Goal: Task Accomplishment & Management: Complete application form

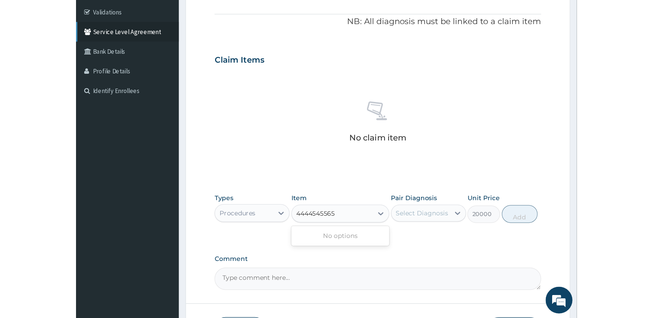
scroll to position [136, 0]
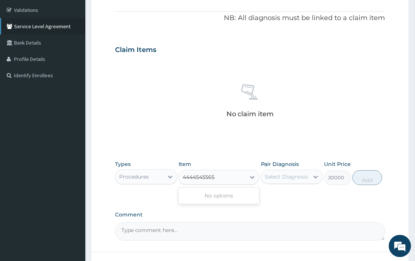
type input "4444545565"
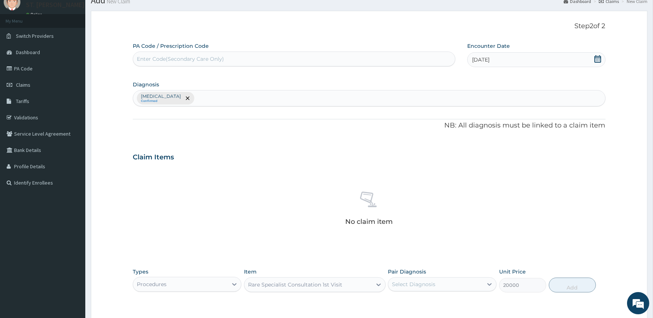
scroll to position [0, 0]
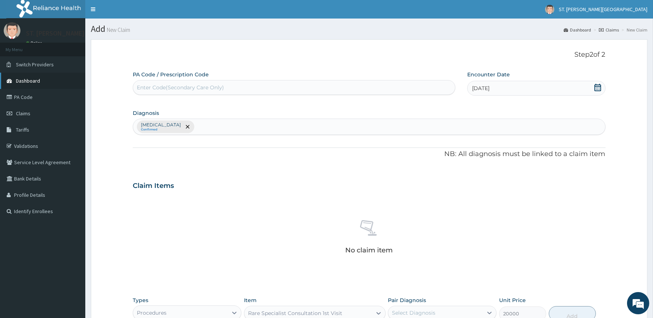
click at [21, 83] on span "Dashboard" at bounding box center [28, 81] width 24 height 7
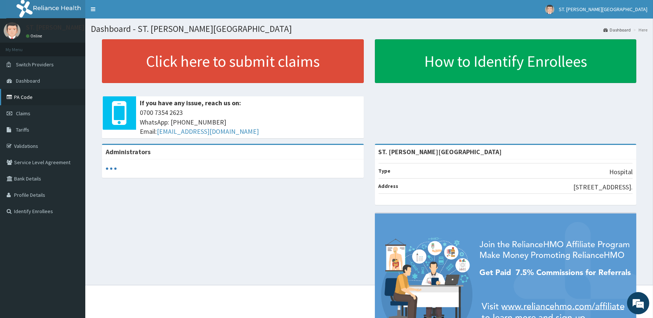
click at [32, 94] on link "PA Code" at bounding box center [42, 97] width 85 height 16
click at [23, 95] on link "PA Code" at bounding box center [42, 97] width 85 height 16
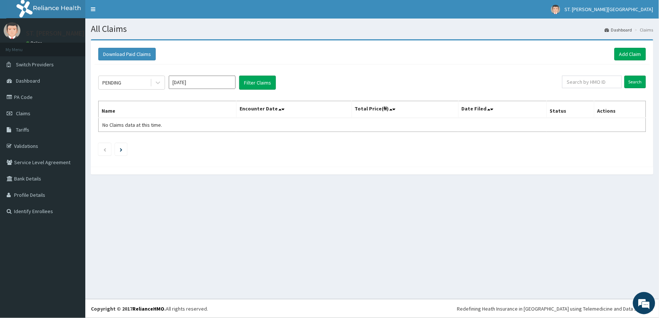
click at [630, 46] on div "Download Paid Claims Add Claim" at bounding box center [372, 54] width 555 height 20
click at [629, 49] on link "Add Claim" at bounding box center [631, 54] width 32 height 13
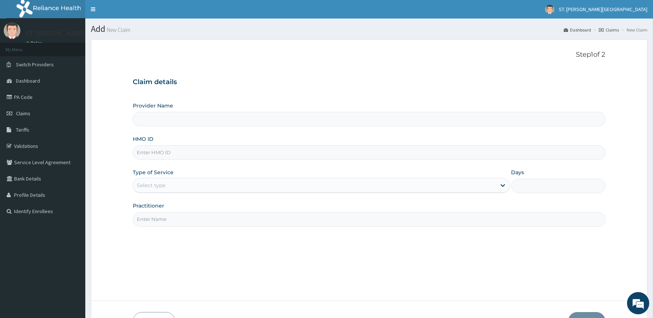
click at [158, 119] on input "Provider Name" at bounding box center [369, 119] width 473 height 14
click at [154, 153] on input "HMO ID" at bounding box center [369, 152] width 473 height 14
type input "ST. [PERSON_NAME][GEOGRAPHIC_DATA]"
type input "EIS/10570/C"
click at [159, 182] on div "Select type" at bounding box center [151, 185] width 29 height 7
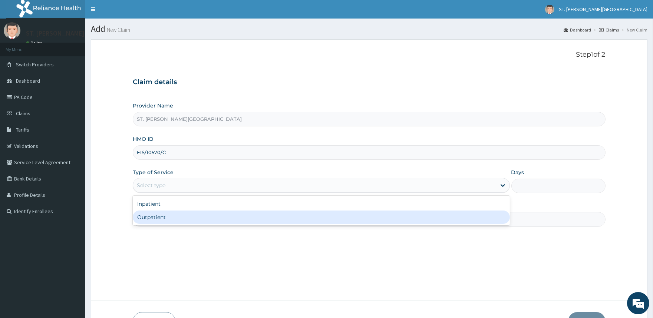
click at [156, 219] on div "Outpatient" at bounding box center [321, 217] width 377 height 13
type input "1"
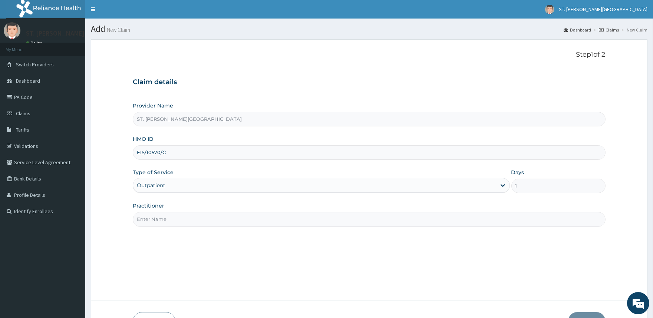
click at [156, 219] on input "Practitioner" at bounding box center [369, 219] width 473 height 14
type input "[PERSON_NAME]"
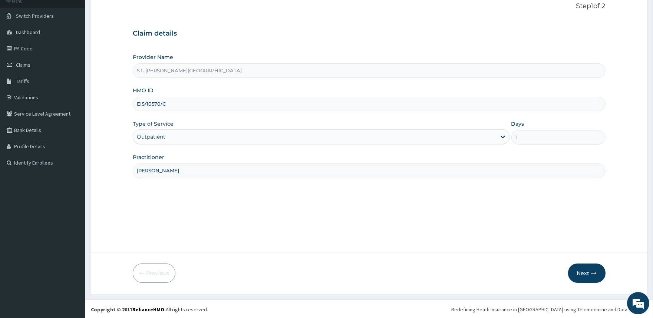
scroll to position [49, 0]
click at [575, 276] on button "Next" at bounding box center [586, 272] width 37 height 19
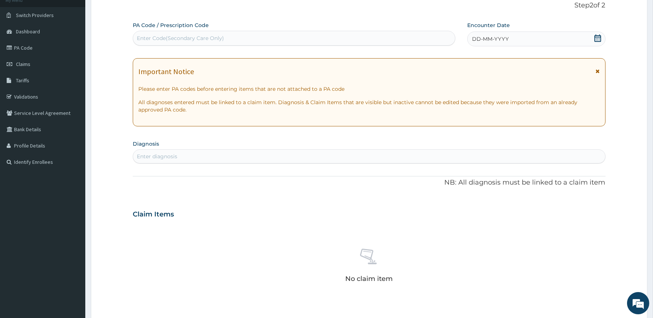
click at [596, 71] on icon at bounding box center [598, 71] width 4 height 5
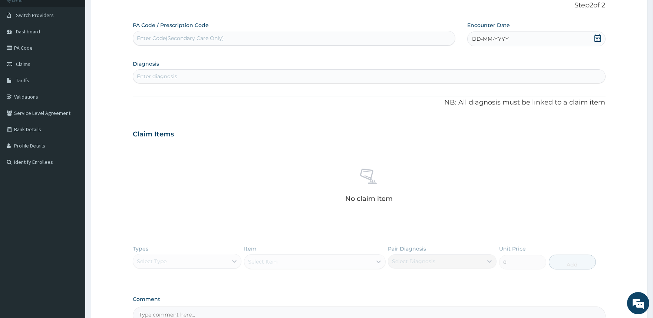
click at [595, 42] on span at bounding box center [597, 38] width 7 height 9
click at [509, 98] on div "11" at bounding box center [509, 97] width 11 height 11
click at [153, 77] on div "Enter diagnosis" at bounding box center [157, 76] width 40 height 7
type input "CHECK UP"
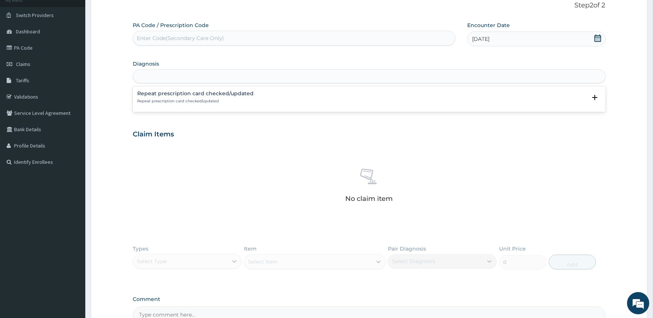
click at [194, 77] on div "CHECK UP" at bounding box center [369, 76] width 472 height 12
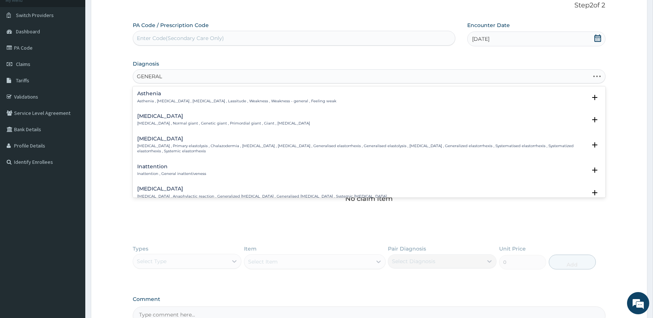
type input "GENERAL"
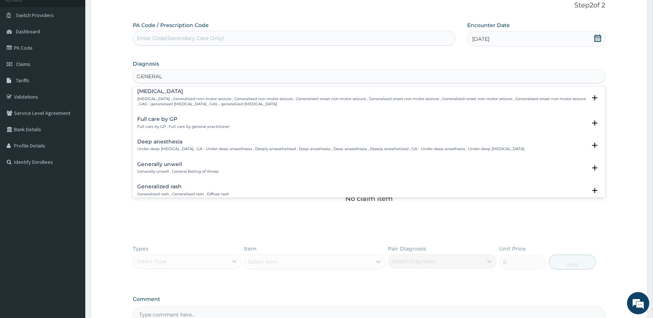
scroll to position [329, 0]
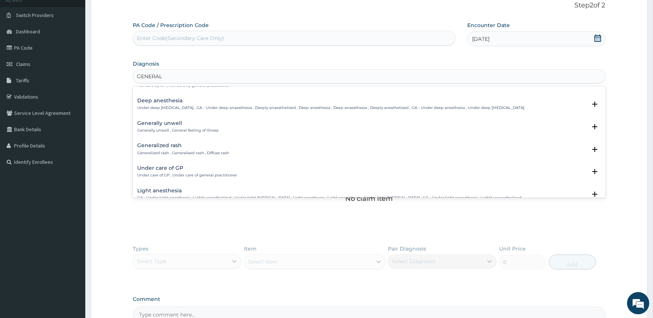
click at [180, 125] on h4 "Generally unwell" at bounding box center [177, 124] width 81 height 6
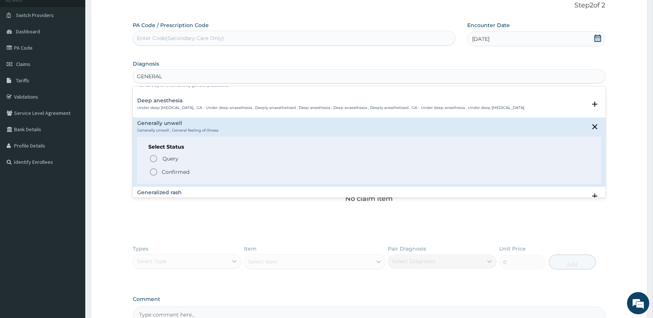
click at [168, 169] on p "Confirmed" at bounding box center [176, 171] width 28 height 7
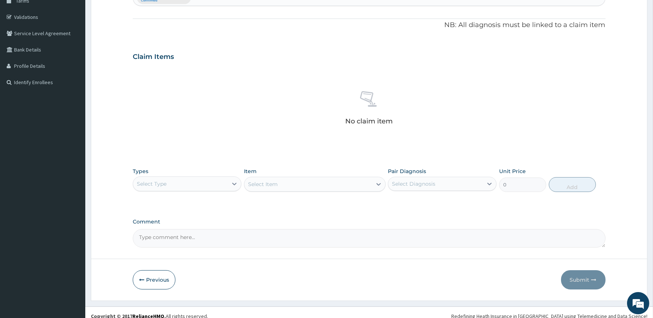
scroll to position [136, 0]
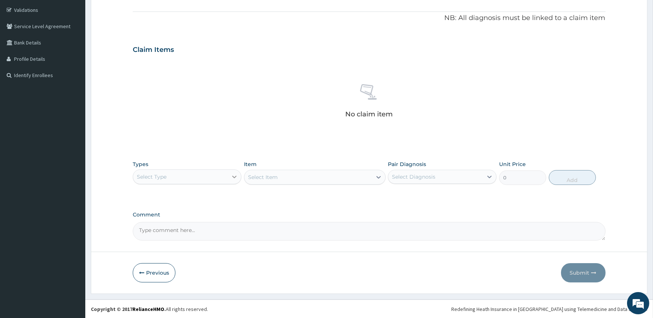
click at [234, 175] on icon at bounding box center [234, 176] width 7 height 7
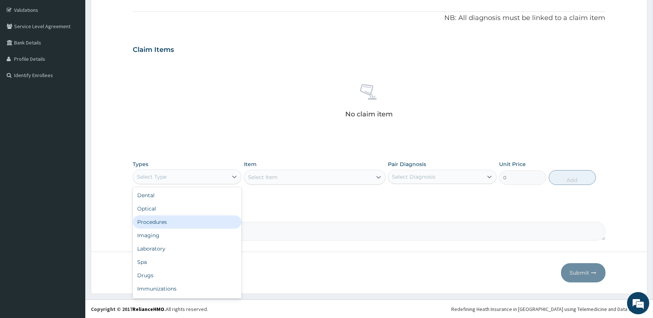
click at [185, 220] on div "Procedures" at bounding box center [187, 221] width 109 height 13
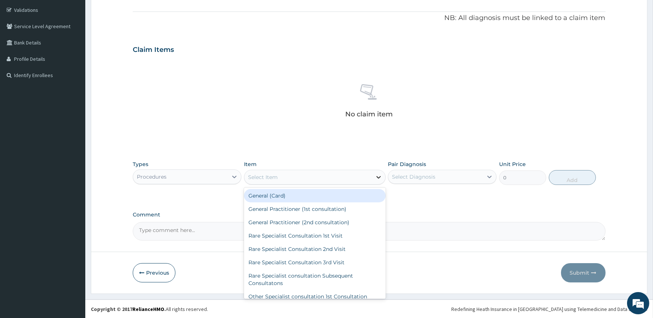
click at [378, 175] on icon at bounding box center [378, 177] width 7 height 7
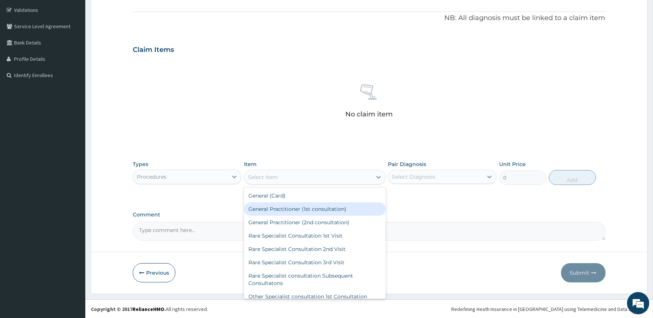
click at [346, 210] on div "General Practitioner (1st consultation)" at bounding box center [315, 209] width 142 height 13
type input "2000"
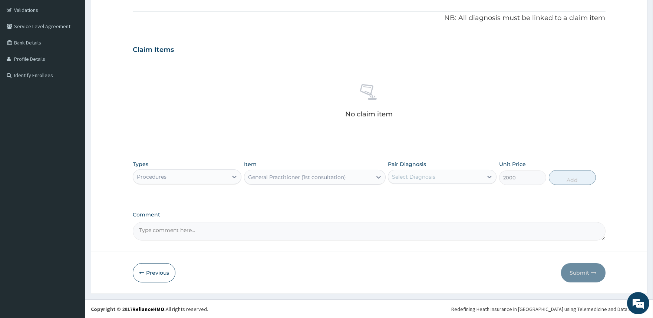
click at [405, 175] on div "Select Diagnosis" at bounding box center [413, 176] width 43 height 7
click at [405, 191] on label "Generally unwell" at bounding box center [422, 194] width 45 height 7
checkbox input "true"
click at [566, 180] on button "Add" at bounding box center [572, 177] width 47 height 15
type input "0"
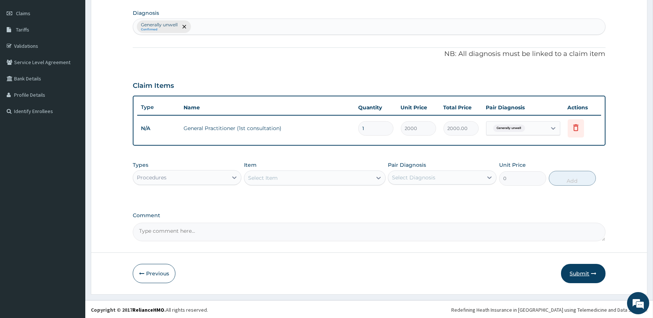
click at [589, 274] on button "Submit" at bounding box center [583, 273] width 45 height 19
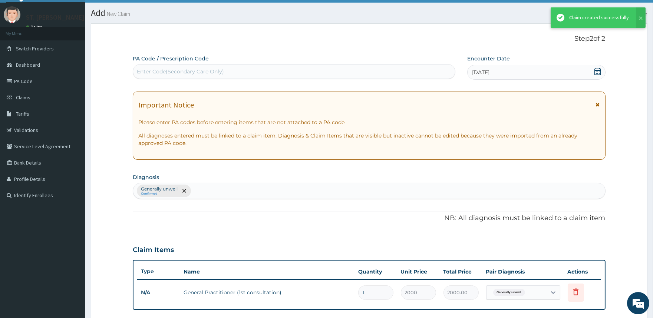
scroll to position [100, 0]
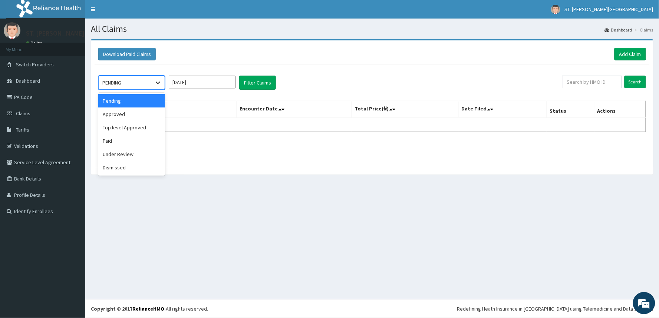
click at [158, 84] on icon at bounding box center [158, 83] width 4 height 3
click at [143, 110] on div "Approved" at bounding box center [131, 114] width 67 height 13
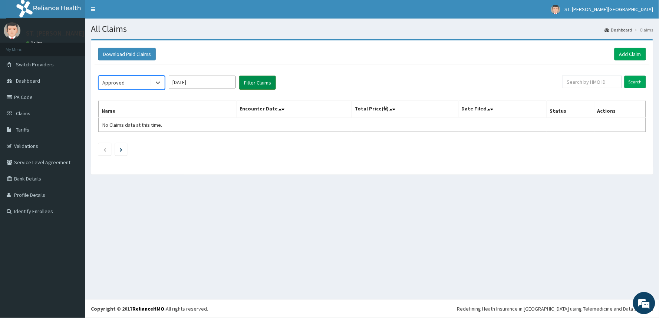
click at [257, 84] on button "Filter Claims" at bounding box center [257, 83] width 37 height 14
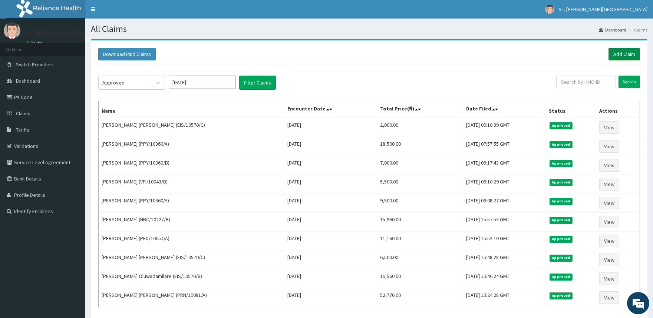
click at [617, 52] on link "Add Claim" at bounding box center [625, 54] width 32 height 13
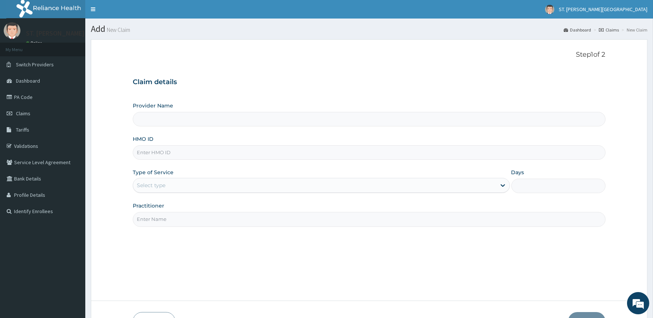
type input "ST. [PERSON_NAME][GEOGRAPHIC_DATA]"
click at [207, 154] on input "HMO ID" at bounding box center [369, 152] width 473 height 14
type input "RNC/10097/A"
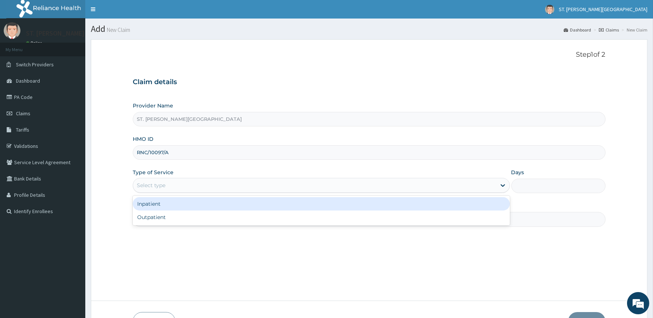
click at [178, 186] on div "Select type" at bounding box center [314, 186] width 363 height 12
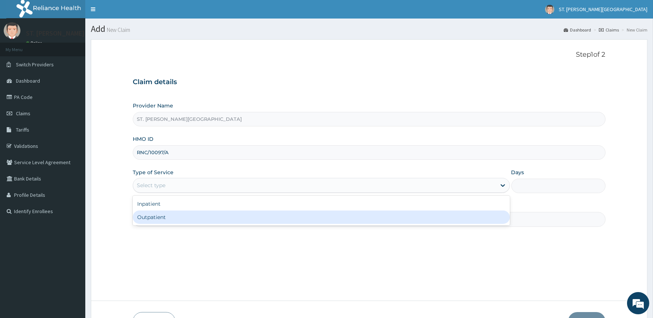
click at [185, 216] on div "Outpatient" at bounding box center [321, 217] width 377 height 13
type input "1"
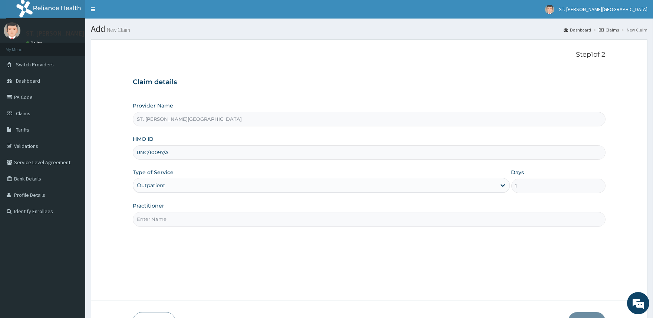
click at [186, 216] on input "Practitioner" at bounding box center [369, 219] width 473 height 14
type input "[PERSON_NAME]"
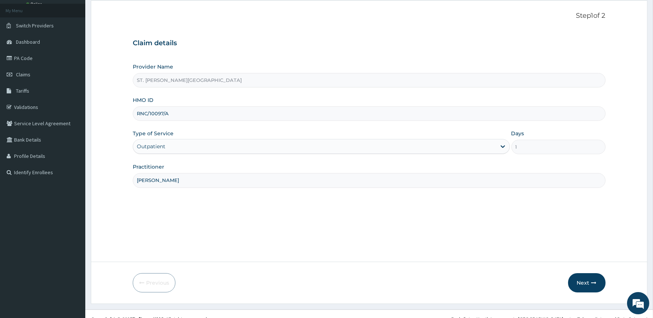
scroll to position [49, 0]
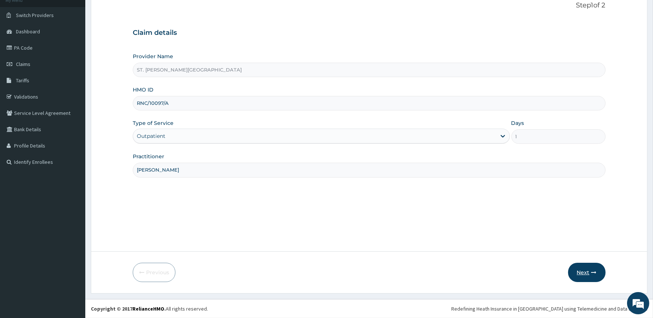
click at [579, 270] on button "Next" at bounding box center [586, 272] width 37 height 19
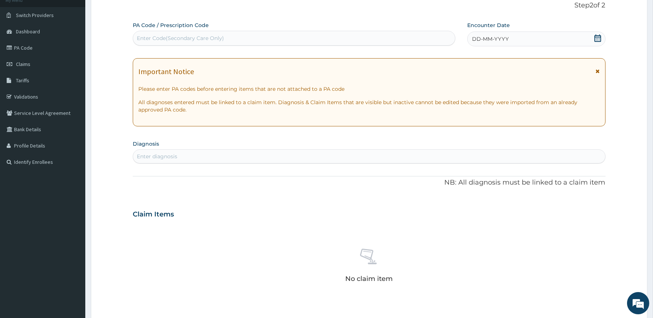
click at [597, 71] on icon at bounding box center [598, 71] width 4 height 5
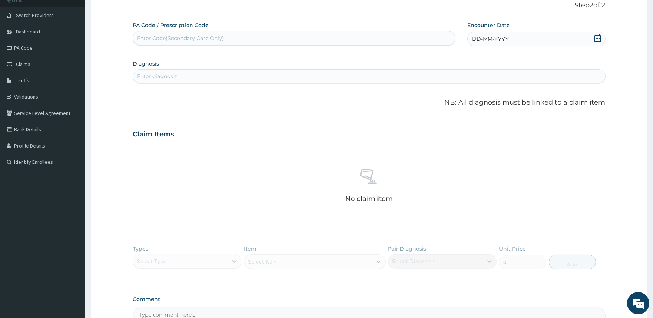
click at [596, 39] on icon at bounding box center [597, 37] width 7 height 7
click at [507, 97] on div "11" at bounding box center [509, 97] width 11 height 11
click at [168, 76] on div "Enter diagnosis" at bounding box center [157, 76] width 40 height 7
type input "P"
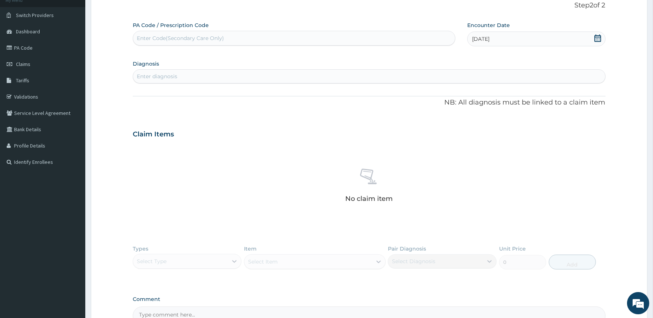
click at [240, 39] on div "Enter Code(Secondary Care Only)" at bounding box center [294, 38] width 322 height 12
type input "PA/A382F3"
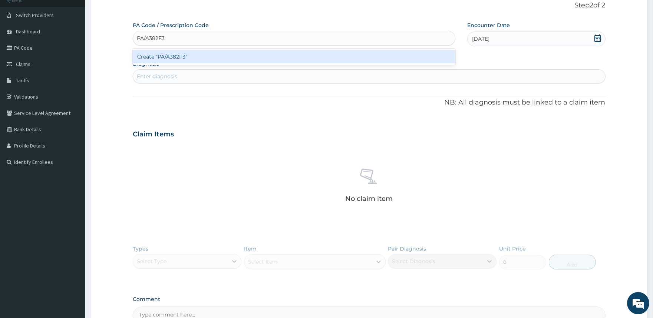
click at [197, 53] on div "Create "PA/A382F3"" at bounding box center [294, 56] width 322 height 13
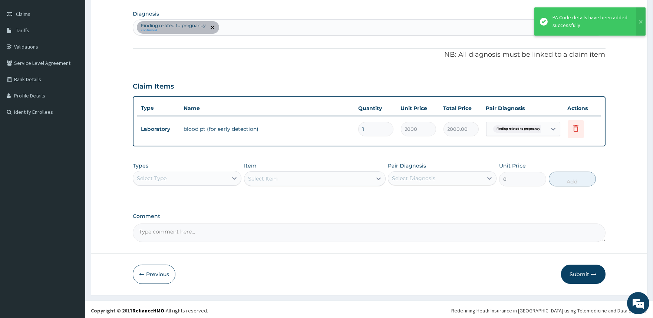
scroll to position [100, 0]
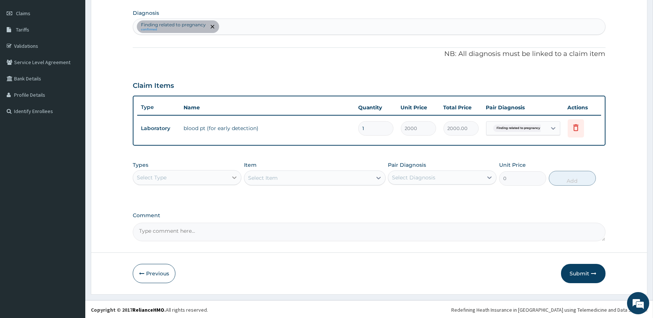
click at [233, 175] on icon at bounding box center [234, 177] width 7 height 7
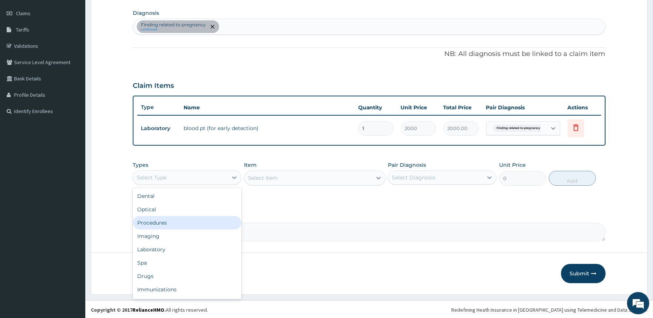
click at [198, 222] on div "Procedures" at bounding box center [187, 222] width 109 height 13
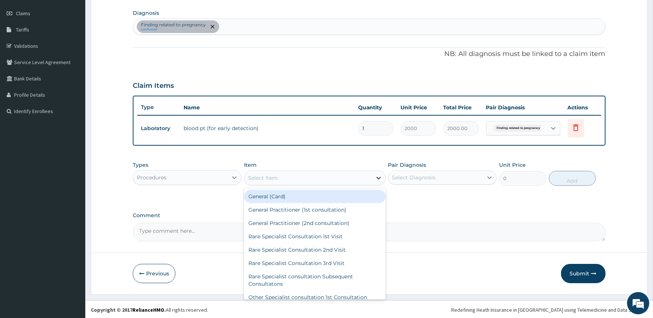
click at [379, 177] on icon at bounding box center [378, 178] width 4 height 3
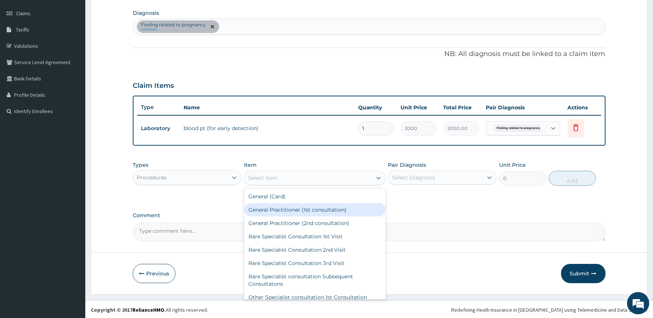
click at [357, 208] on div "General Practitioner (1st consultation)" at bounding box center [315, 209] width 142 height 13
type input "2000"
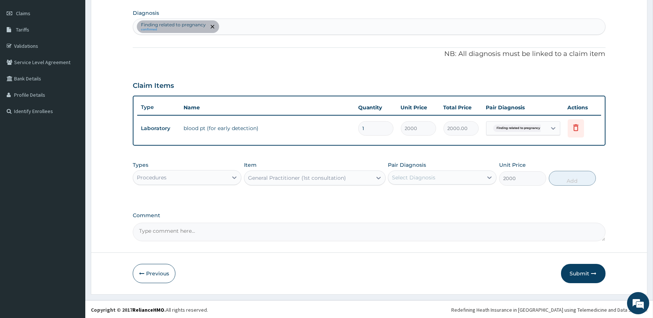
click at [429, 176] on div "Select Diagnosis" at bounding box center [413, 177] width 43 height 7
click at [425, 197] on label "Finding related to pregnancy" at bounding box center [440, 195] width 80 height 7
checkbox input "true"
click at [571, 181] on button "Add" at bounding box center [572, 178] width 47 height 15
type input "0"
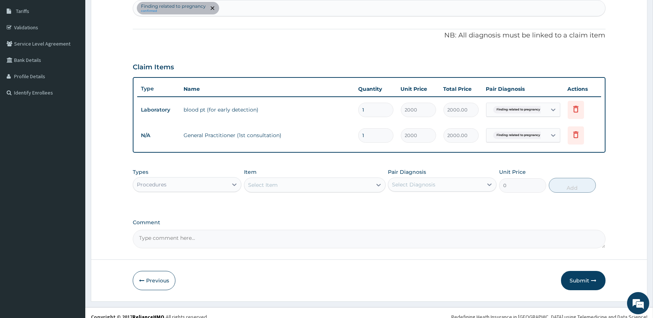
scroll to position [126, 0]
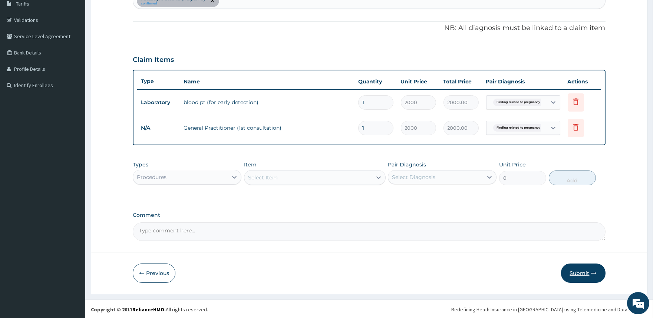
click at [578, 273] on button "Submit" at bounding box center [583, 273] width 45 height 19
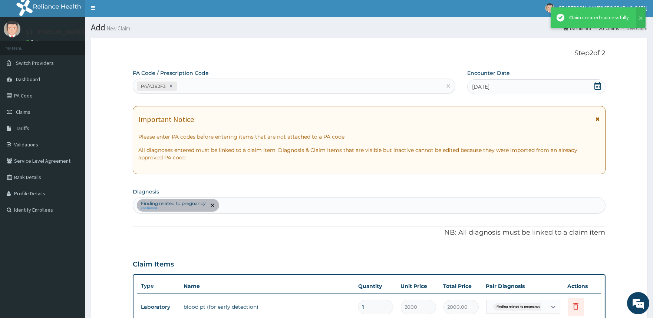
scroll to position [0, 0]
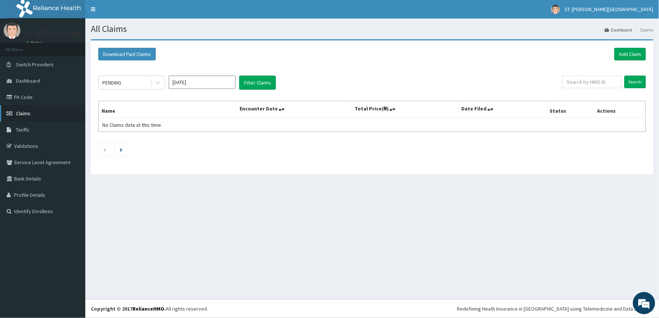
click at [31, 110] on link "Claims" at bounding box center [42, 113] width 85 height 16
click at [158, 83] on icon at bounding box center [157, 82] width 7 height 7
click at [190, 83] on input "[DATE]" at bounding box center [202, 82] width 67 height 13
click at [202, 145] on div "Aug" at bounding box center [202, 144] width 15 height 14
click at [159, 84] on icon at bounding box center [157, 82] width 7 height 7
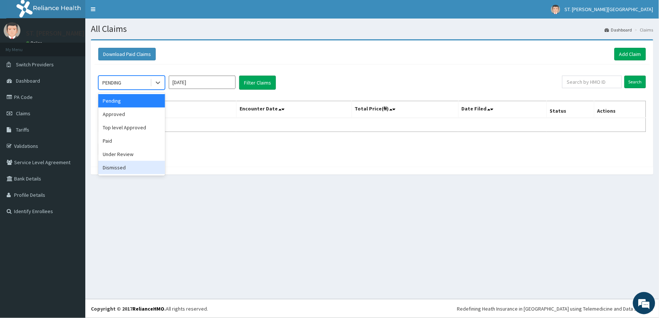
click at [132, 166] on div "Dismissed" at bounding box center [131, 167] width 67 height 13
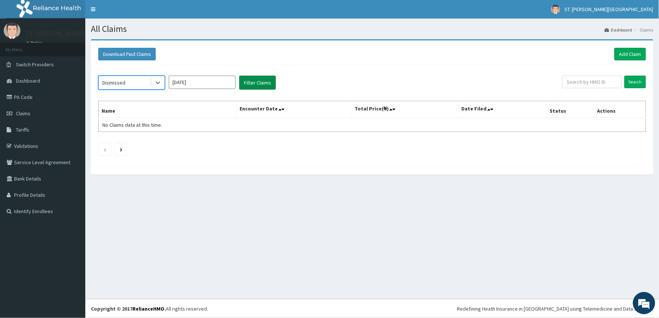
click at [255, 83] on button "Filter Claims" at bounding box center [257, 83] width 37 height 14
click at [155, 82] on icon at bounding box center [157, 82] width 7 height 7
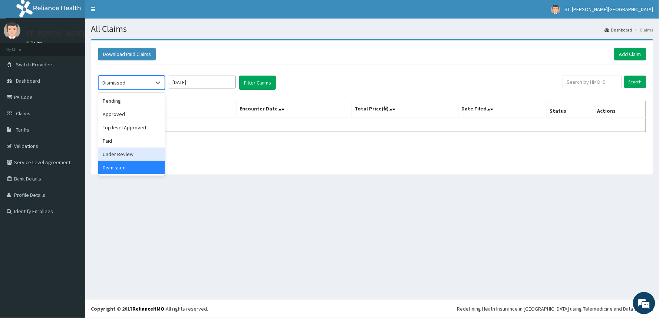
click at [128, 154] on div "Under Review" at bounding box center [131, 154] width 67 height 13
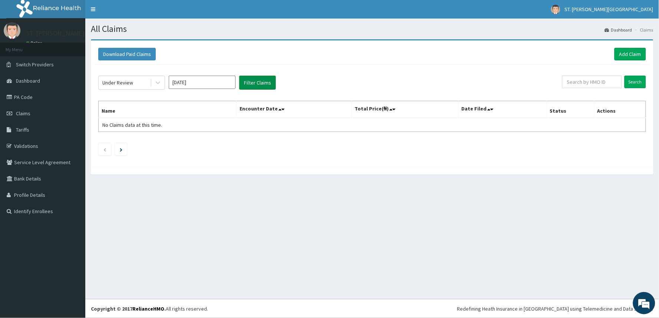
click at [260, 83] on button "Filter Claims" at bounding box center [257, 83] width 37 height 14
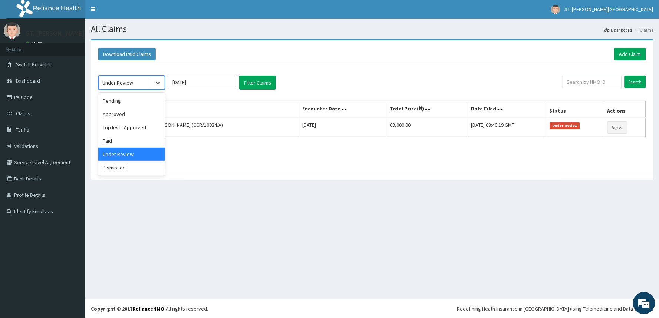
click at [160, 83] on icon at bounding box center [157, 82] width 7 height 7
click at [139, 140] on div "Paid" at bounding box center [131, 140] width 67 height 13
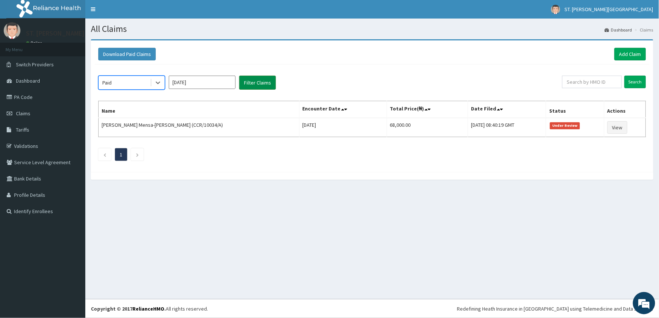
click at [259, 86] on button "Filter Claims" at bounding box center [257, 83] width 37 height 14
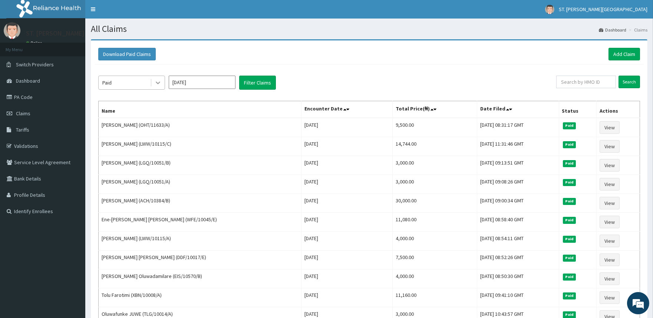
click at [160, 79] on icon at bounding box center [157, 82] width 7 height 7
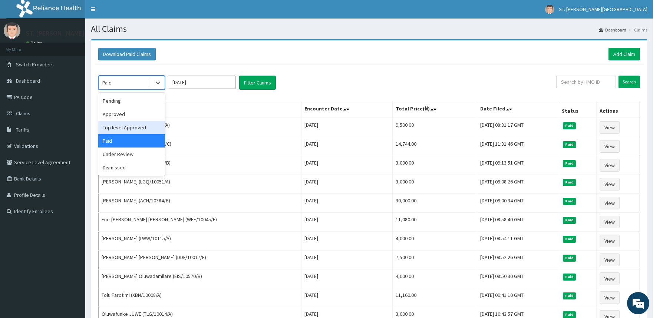
click at [139, 125] on div "Top level Approved" at bounding box center [131, 127] width 67 height 13
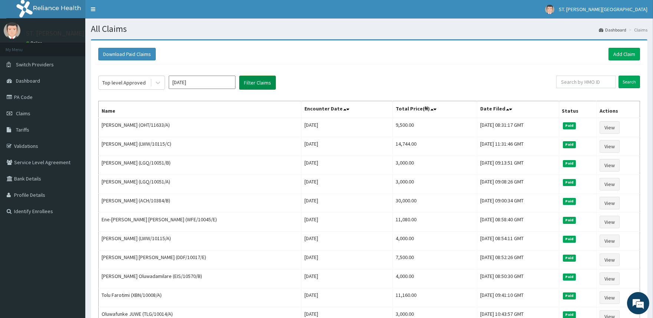
click at [271, 81] on button "Filter Claims" at bounding box center [257, 83] width 37 height 14
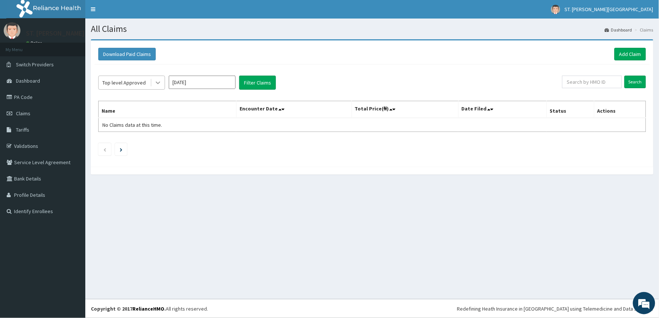
click at [158, 79] on icon at bounding box center [157, 82] width 7 height 7
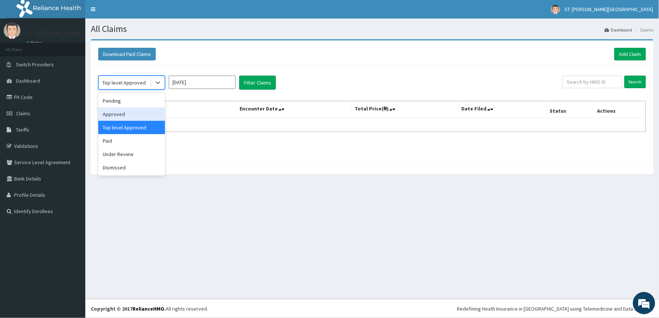
click at [153, 113] on div "Approved" at bounding box center [131, 114] width 67 height 13
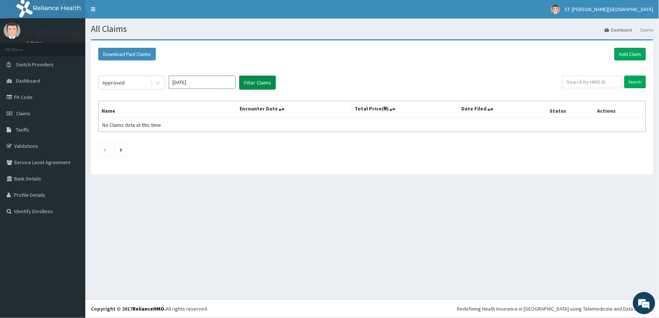
click at [252, 83] on button "Filter Claims" at bounding box center [257, 83] width 37 height 14
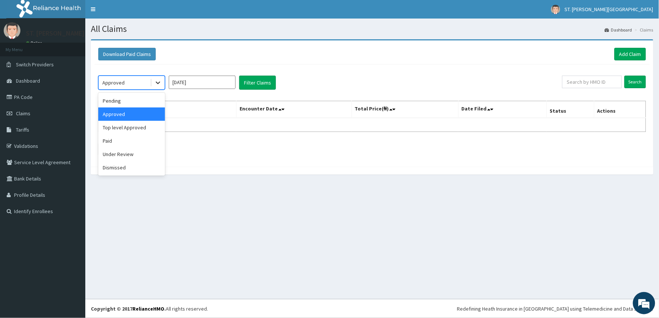
click at [155, 83] on icon at bounding box center [157, 82] width 7 height 7
click at [151, 102] on div "Pending" at bounding box center [131, 100] width 67 height 13
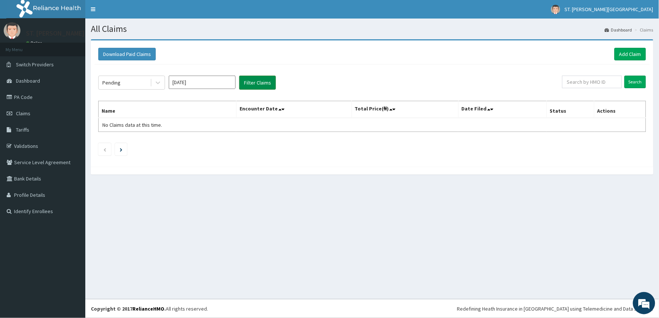
click at [253, 81] on button "Filter Claims" at bounding box center [257, 83] width 37 height 14
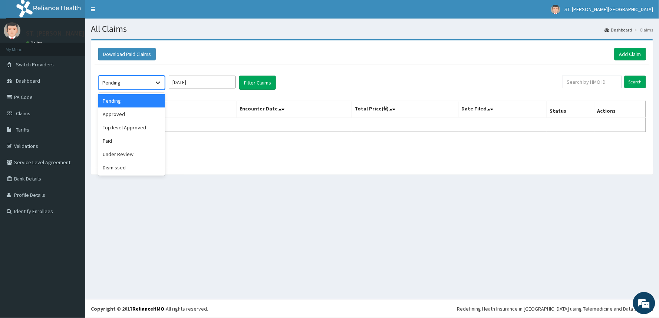
click at [157, 80] on icon at bounding box center [157, 82] width 7 height 7
click at [145, 132] on div "Top level Approved" at bounding box center [131, 127] width 67 height 13
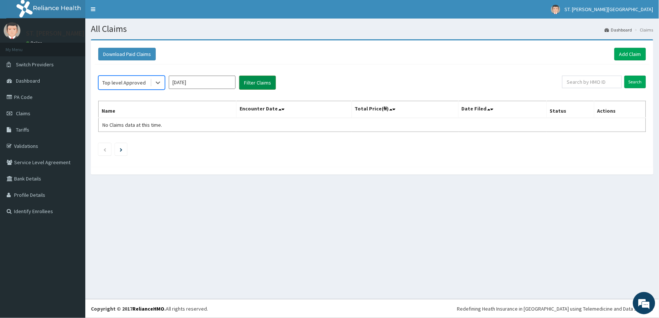
click at [262, 83] on button "Filter Claims" at bounding box center [257, 83] width 37 height 14
click at [159, 83] on icon at bounding box center [158, 83] width 4 height 3
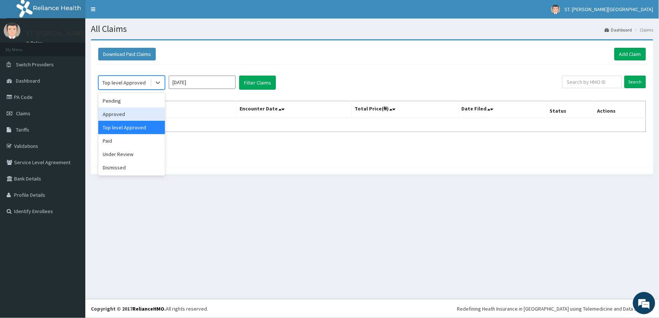
click at [149, 115] on div "Approved" at bounding box center [131, 114] width 67 height 13
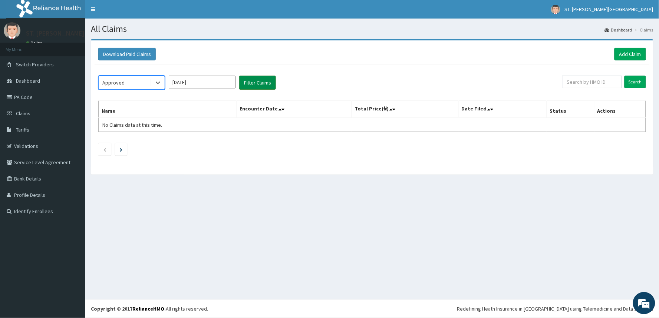
click at [249, 80] on button "Filter Claims" at bounding box center [257, 83] width 37 height 14
click at [161, 85] on icon at bounding box center [157, 82] width 7 height 7
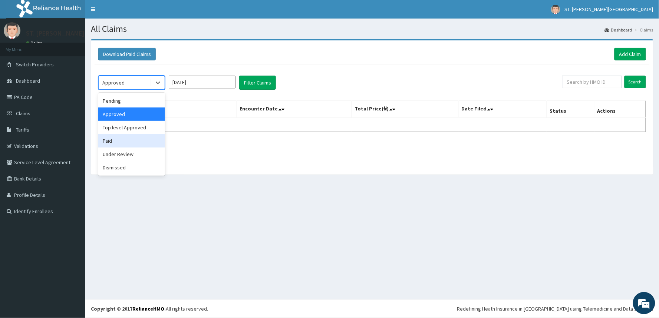
click at [142, 138] on div "Paid" at bounding box center [131, 140] width 67 height 13
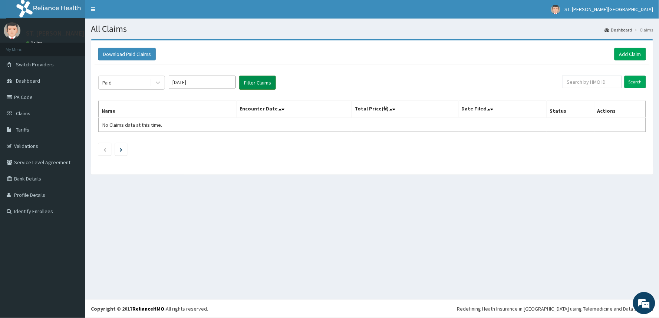
click at [247, 86] on button "Filter Claims" at bounding box center [257, 83] width 37 height 14
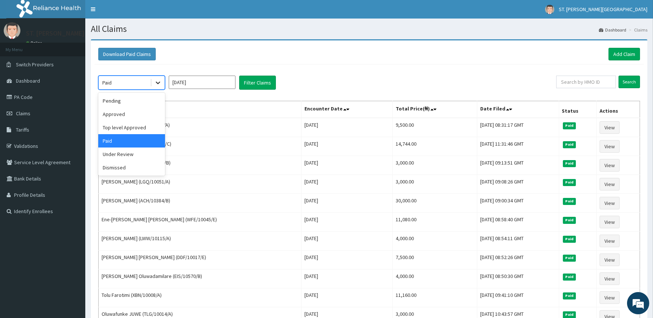
click at [155, 83] on icon at bounding box center [157, 82] width 7 height 7
click at [130, 165] on div "Dismissed" at bounding box center [131, 167] width 67 height 13
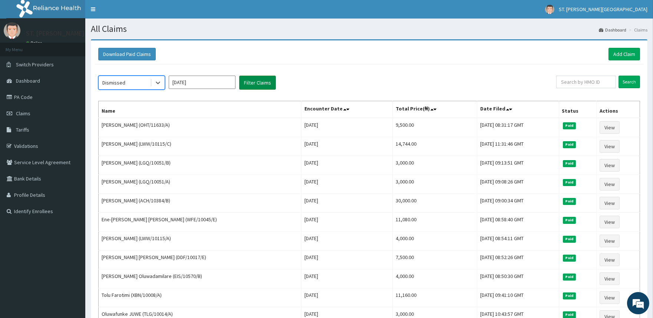
click at [253, 86] on button "Filter Claims" at bounding box center [257, 83] width 37 height 14
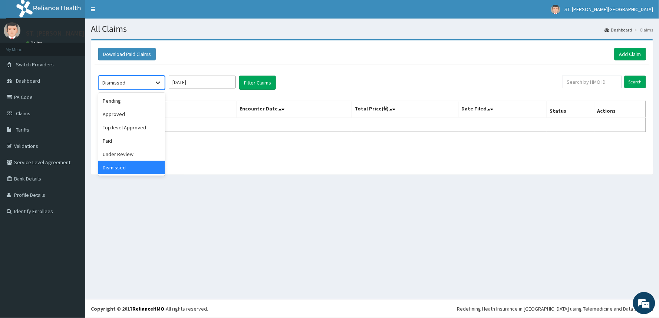
click at [158, 83] on icon at bounding box center [158, 83] width 4 height 3
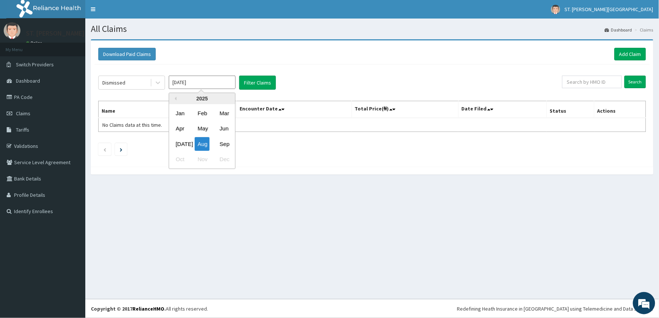
click at [190, 84] on input "[DATE]" at bounding box center [202, 82] width 67 height 13
click at [221, 139] on div "Sep" at bounding box center [224, 144] width 15 height 14
type input "[DATE]"
click at [158, 83] on icon at bounding box center [157, 82] width 7 height 7
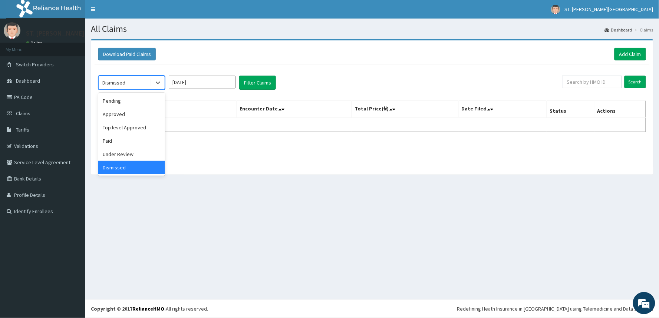
click at [139, 167] on div "Dismissed" at bounding box center [131, 167] width 67 height 13
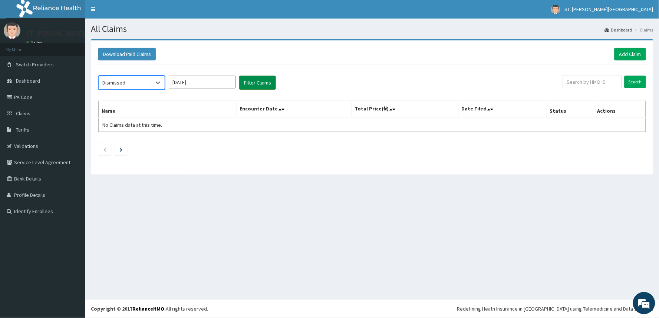
click at [251, 82] on button "Filter Claims" at bounding box center [257, 83] width 37 height 14
click at [158, 79] on icon at bounding box center [157, 82] width 7 height 7
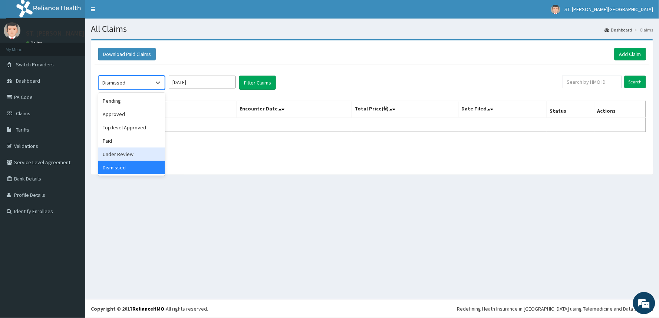
click at [139, 155] on div "Under Review" at bounding box center [131, 154] width 67 height 13
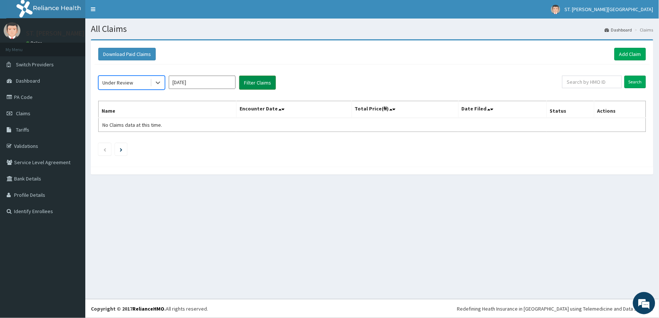
click at [247, 82] on button "Filter Claims" at bounding box center [257, 83] width 37 height 14
click at [154, 83] on icon at bounding box center [157, 82] width 7 height 7
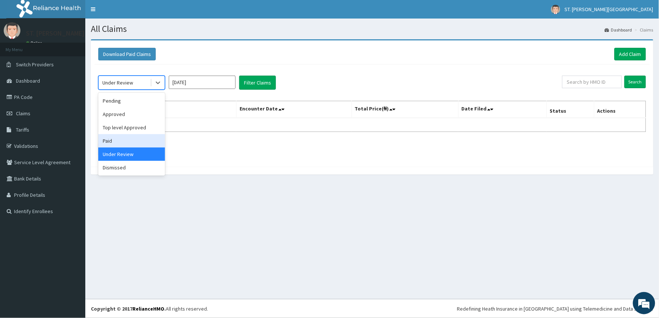
click at [145, 143] on div "Paid" at bounding box center [131, 140] width 67 height 13
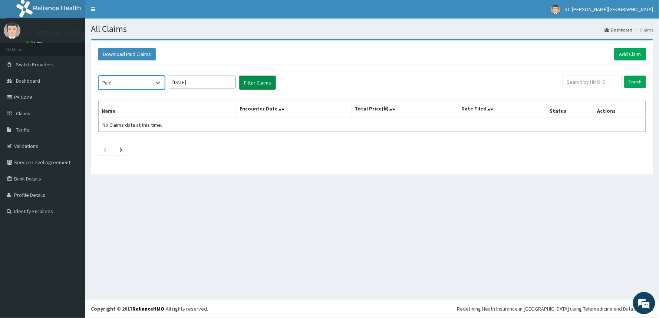
click at [247, 83] on button "Filter Claims" at bounding box center [257, 83] width 37 height 14
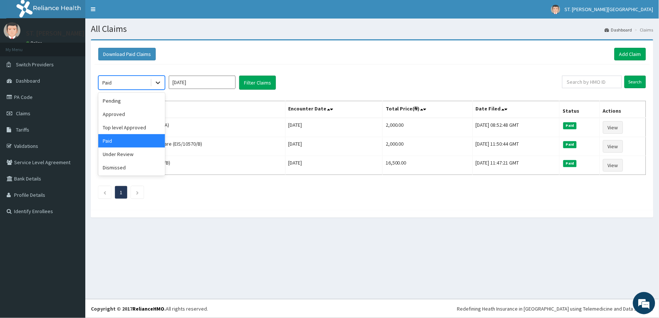
click at [158, 83] on icon at bounding box center [158, 83] width 4 height 3
click at [145, 128] on div "Top level Approved" at bounding box center [131, 127] width 67 height 13
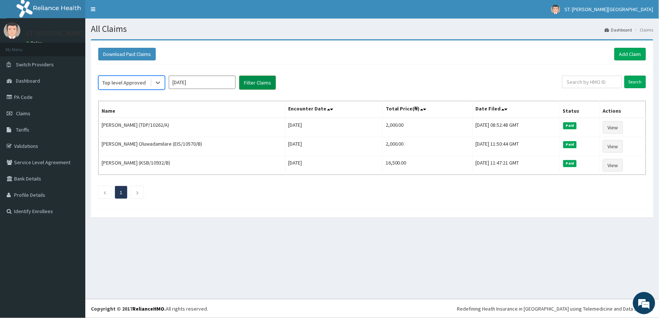
click at [267, 82] on button "Filter Claims" at bounding box center [257, 83] width 37 height 14
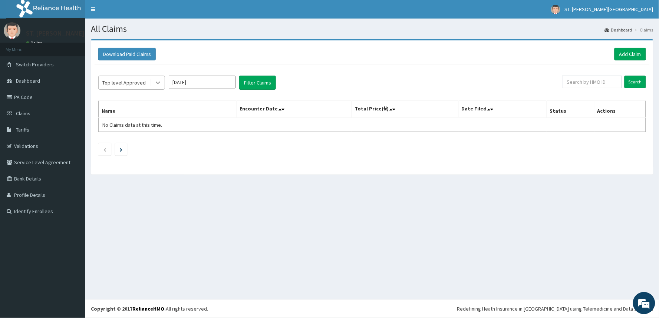
click at [158, 83] on icon at bounding box center [158, 83] width 4 height 3
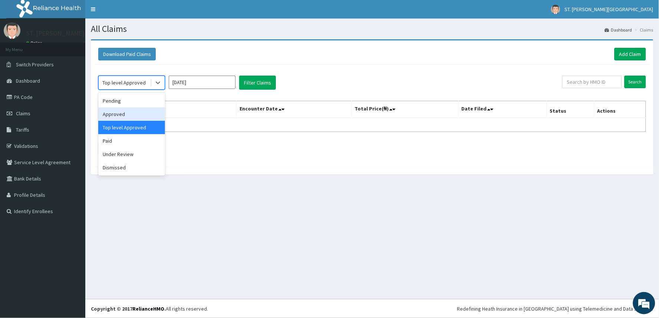
click at [155, 115] on div "Approved" at bounding box center [131, 114] width 67 height 13
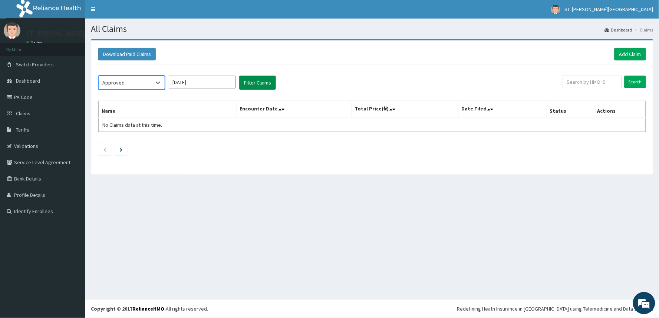
click at [251, 84] on button "Filter Claims" at bounding box center [257, 83] width 37 height 14
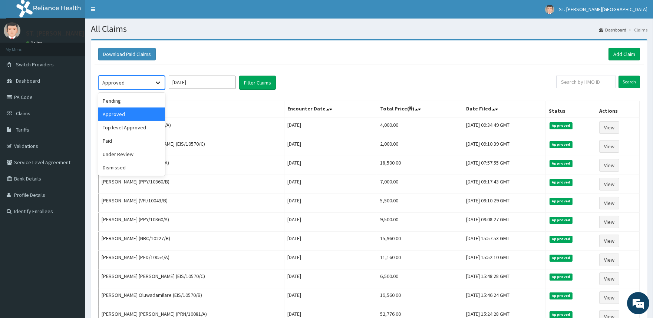
click at [155, 79] on icon at bounding box center [157, 82] width 7 height 7
click at [153, 94] on div "Pending" at bounding box center [131, 100] width 67 height 13
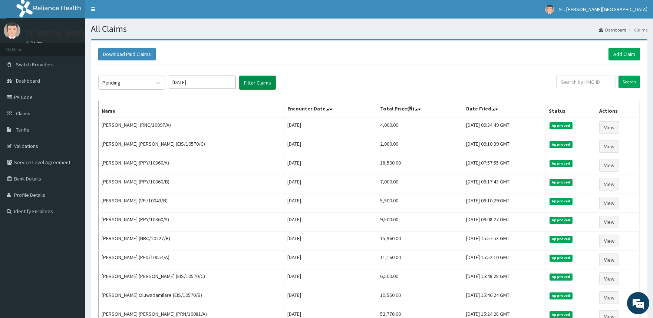
click at [252, 77] on button "Filter Claims" at bounding box center [257, 83] width 37 height 14
